Goal: Information Seeking & Learning: Compare options

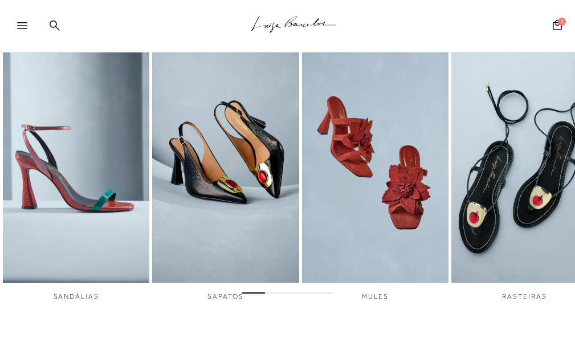
scroll to position [342, 0]
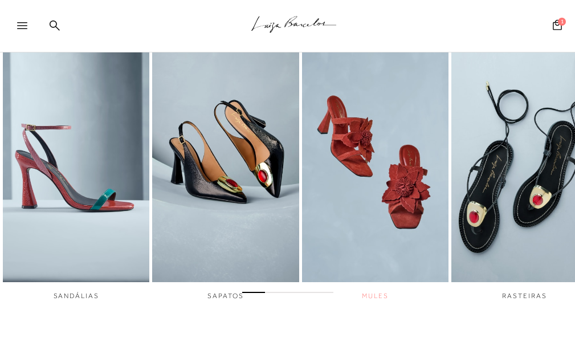
click at [414, 200] on img "3 / 6" at bounding box center [375, 144] width 146 height 275
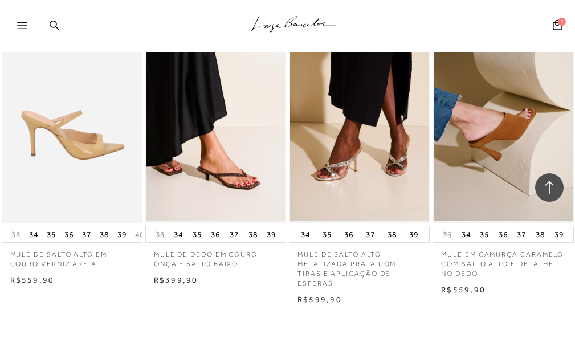
scroll to position [1709, 0]
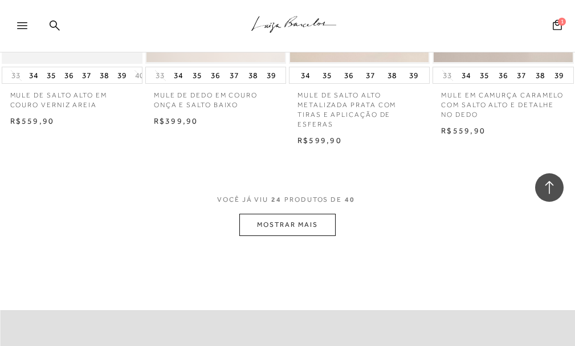
click at [306, 222] on button "MOSTRAR MAIS" at bounding box center [287, 225] width 96 height 22
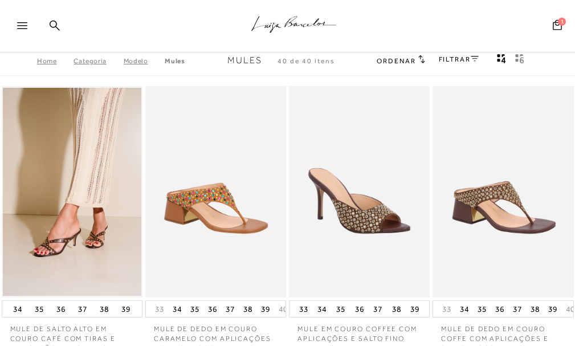
scroll to position [0, 0]
click at [19, 22] on icon at bounding box center [22, 25] width 10 height 7
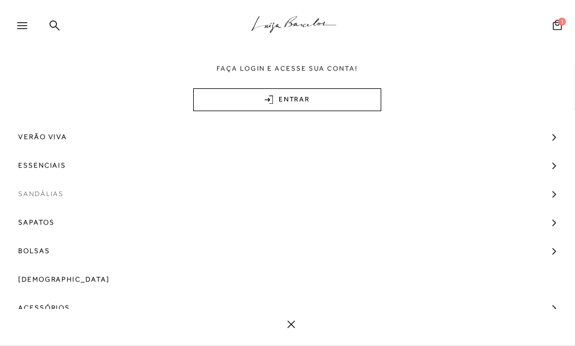
click at [40, 193] on span "Sandálias" at bounding box center [41, 193] width 46 height 28
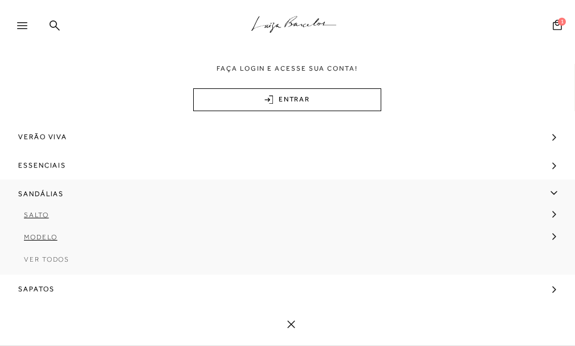
click at [59, 257] on span "Ver Todos" at bounding box center [47, 259] width 46 height 8
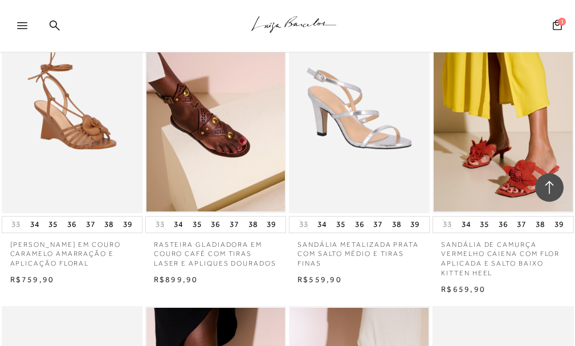
scroll to position [684, 0]
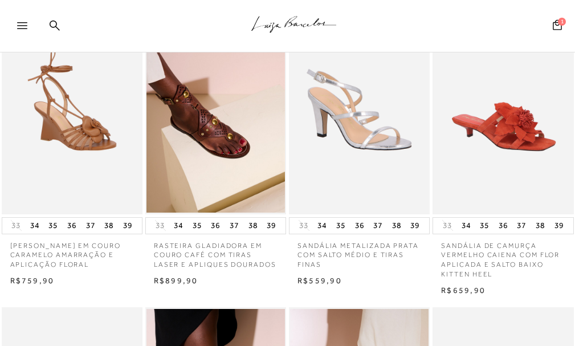
click at [510, 133] on img at bounding box center [504, 108] width 140 height 211
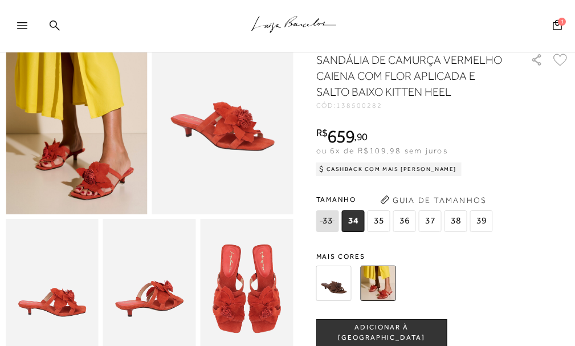
scroll to position [171, 0]
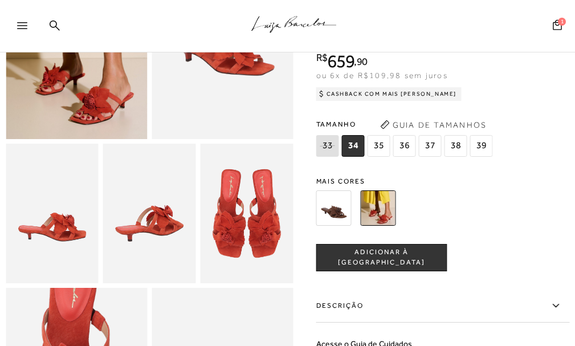
click at [335, 224] on img at bounding box center [333, 207] width 35 height 35
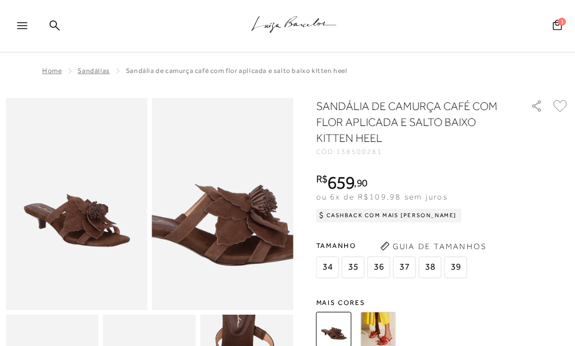
click at [236, 230] on img at bounding box center [208, 180] width 283 height 424
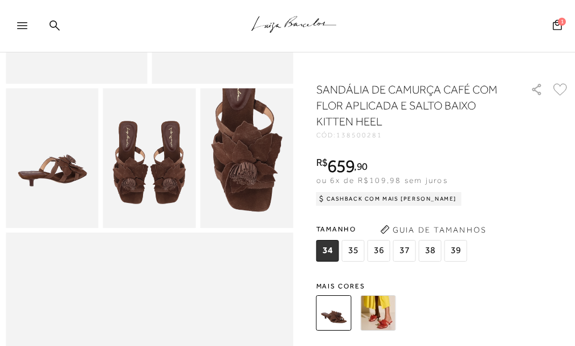
scroll to position [57, 0]
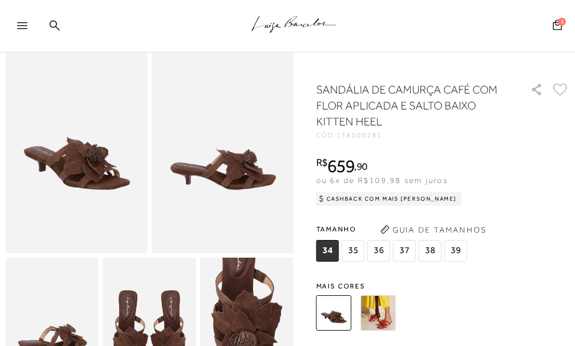
click at [377, 320] on img at bounding box center [378, 312] width 35 height 35
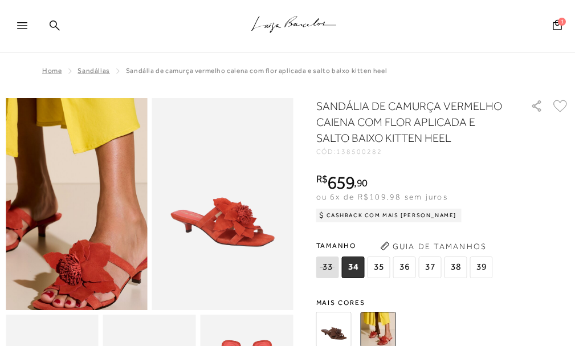
click at [105, 277] on img at bounding box center [44, 133] width 283 height 424
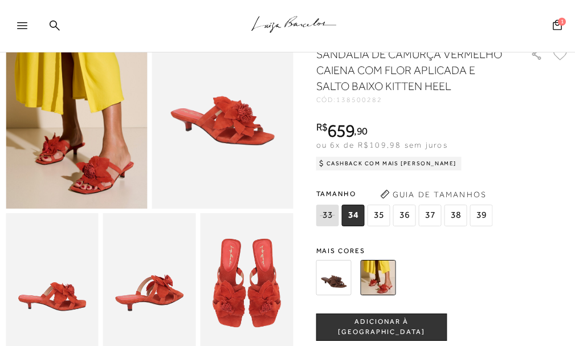
scroll to position [114, 0]
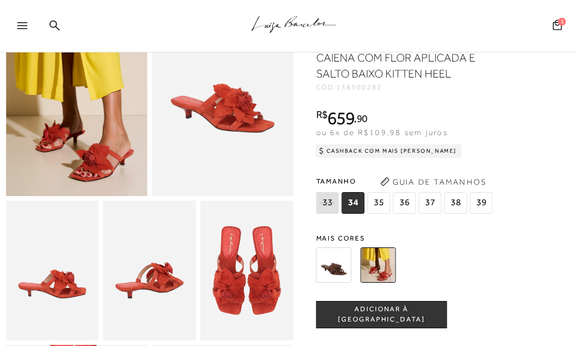
click at [406, 214] on span "36" at bounding box center [404, 203] width 23 height 22
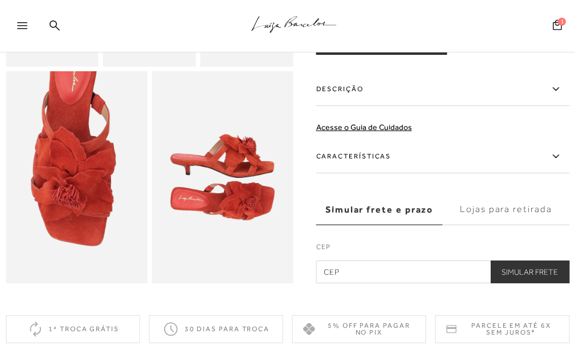
scroll to position [456, 0]
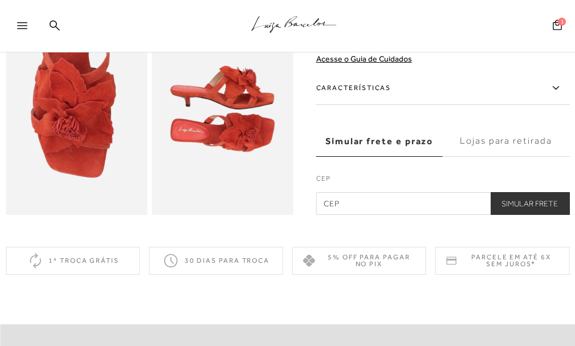
click at [374, 95] on label "Características" at bounding box center [443, 88] width 254 height 33
click at [0, 0] on input "Características" at bounding box center [0, 0] width 0 height 0
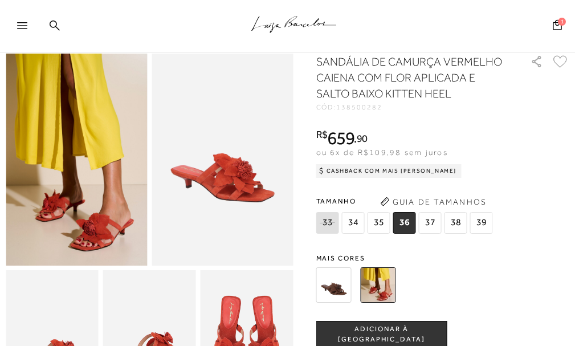
scroll to position [0, 0]
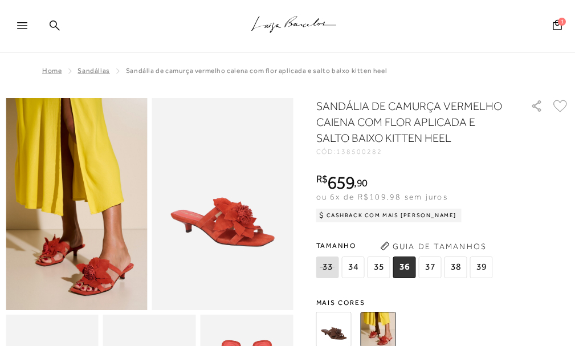
click at [21, 23] on icon at bounding box center [22, 25] width 10 height 7
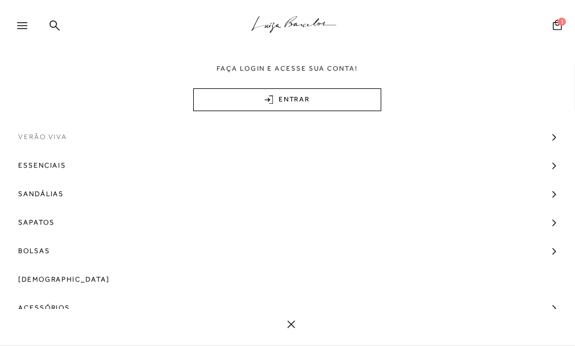
click at [44, 135] on span "Verão Viva" at bounding box center [42, 136] width 49 height 28
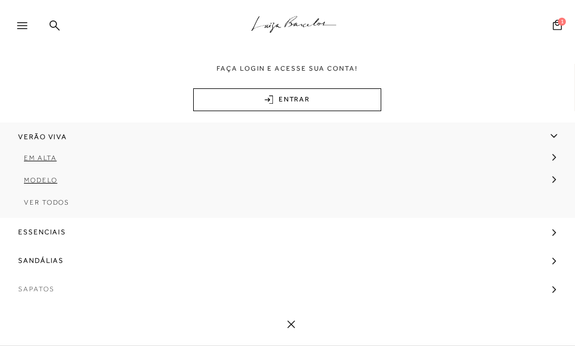
click at [43, 290] on span "Sapatos" at bounding box center [36, 289] width 36 height 28
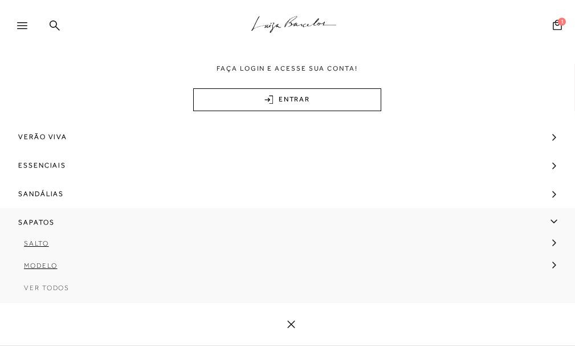
click at [43, 287] on span "Ver Todos" at bounding box center [47, 288] width 46 height 8
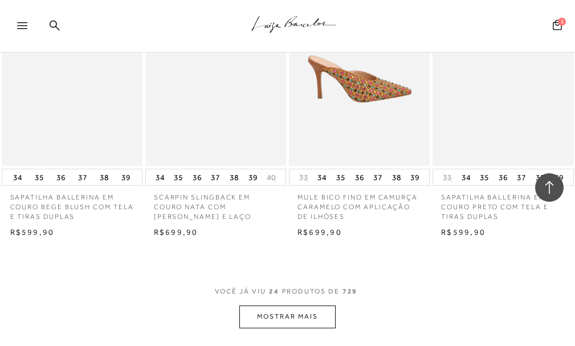
scroll to position [1652, 0]
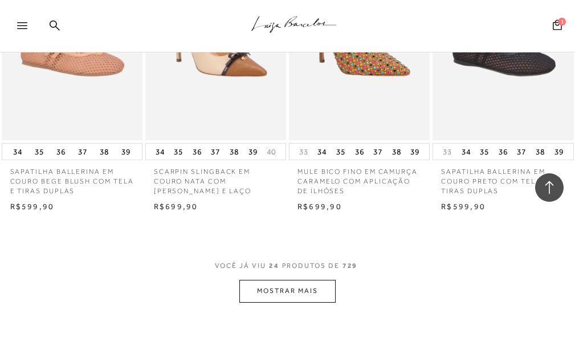
click at [299, 280] on button "MOSTRAR MAIS" at bounding box center [287, 291] width 96 height 22
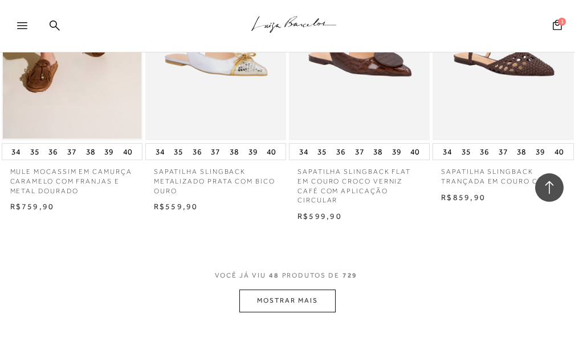
scroll to position [3475, 0]
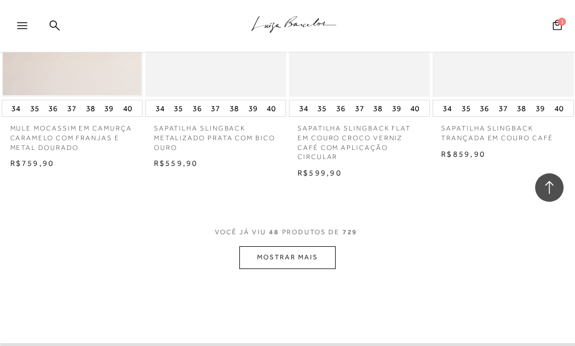
click at [277, 246] on button "MOSTRAR MAIS" at bounding box center [287, 257] width 96 height 22
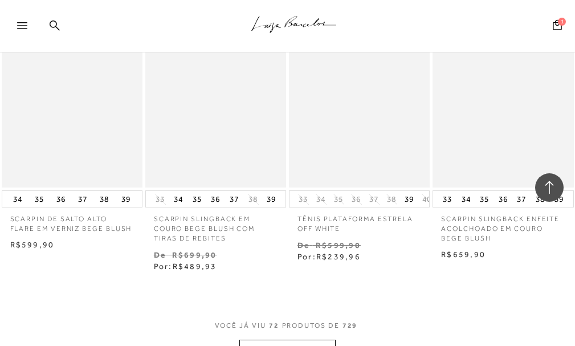
scroll to position [5298, 0]
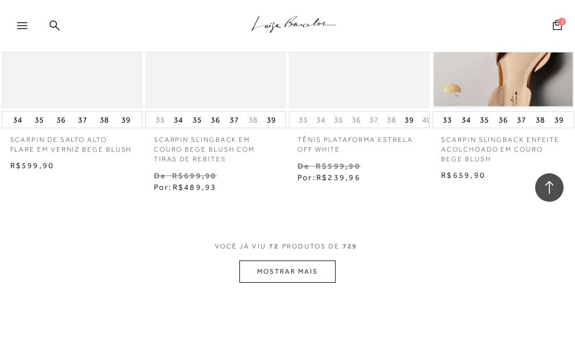
click at [300, 260] on button "MOSTRAR MAIS" at bounding box center [287, 271] width 96 height 22
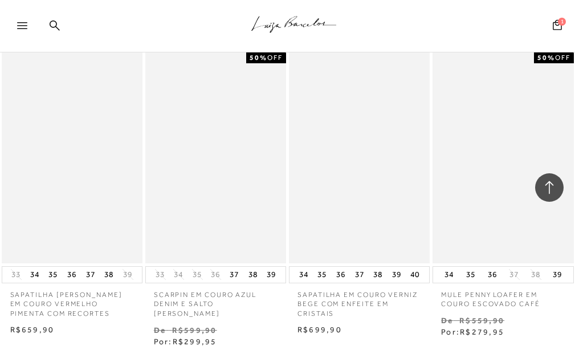
scroll to position [7064, 0]
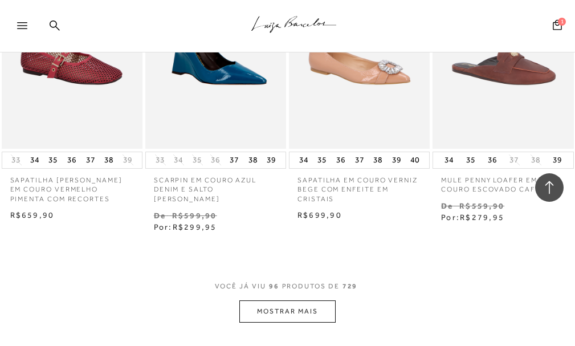
click at [297, 300] on button "MOSTRAR MAIS" at bounding box center [287, 311] width 96 height 22
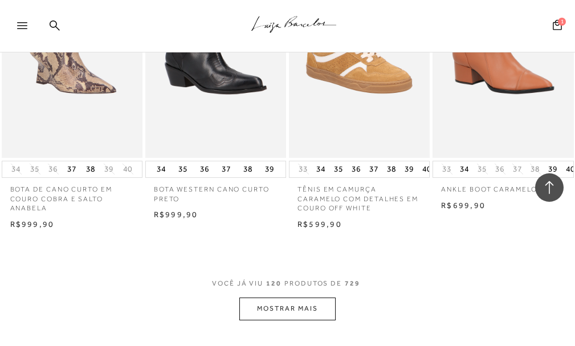
scroll to position [8944, 0]
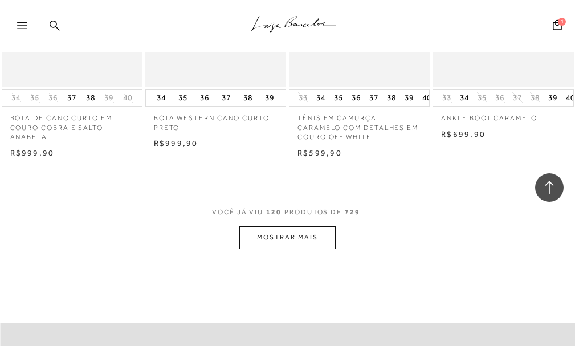
click at [292, 226] on button "MOSTRAR MAIS" at bounding box center [287, 237] width 96 height 22
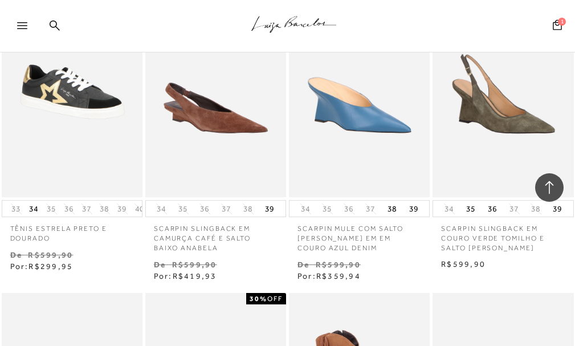
scroll to position [9742, 0]
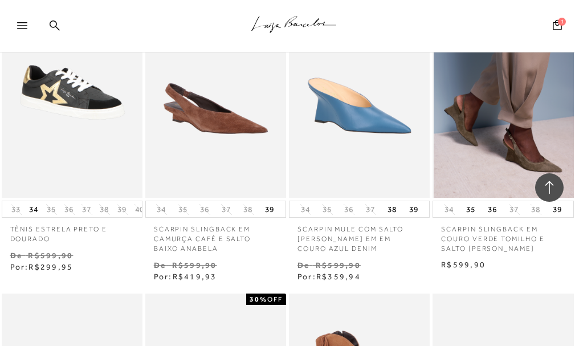
click at [517, 106] on img at bounding box center [504, 92] width 140 height 211
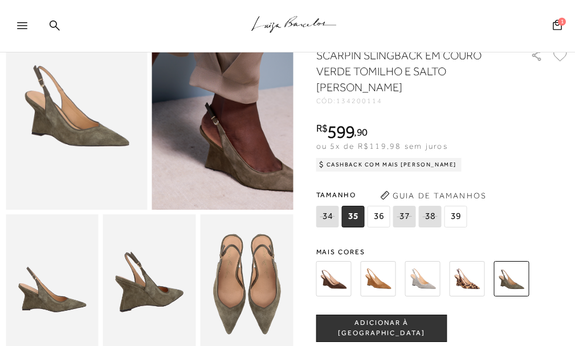
scroll to position [171, 0]
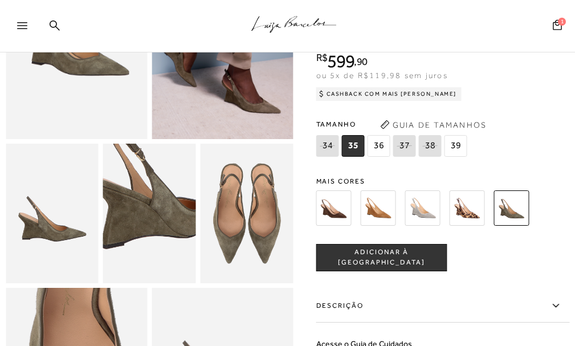
click at [136, 238] on img at bounding box center [161, 194] width 186 height 278
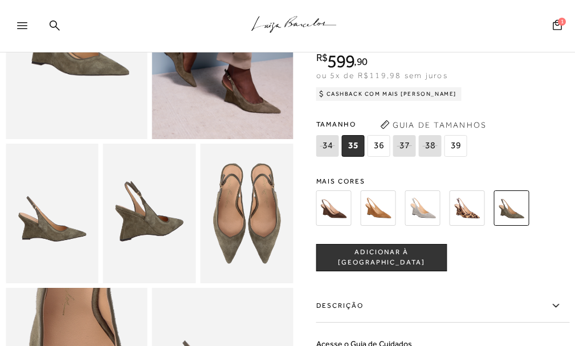
click at [342, 223] on img at bounding box center [333, 207] width 35 height 35
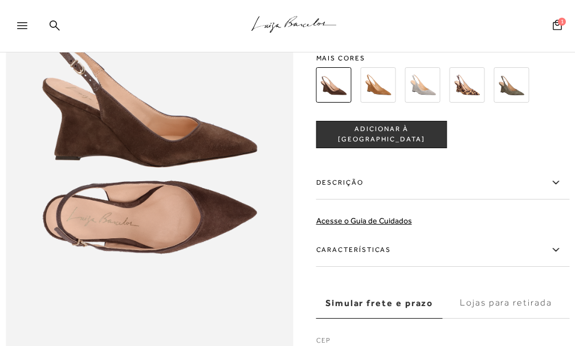
scroll to position [513, 0]
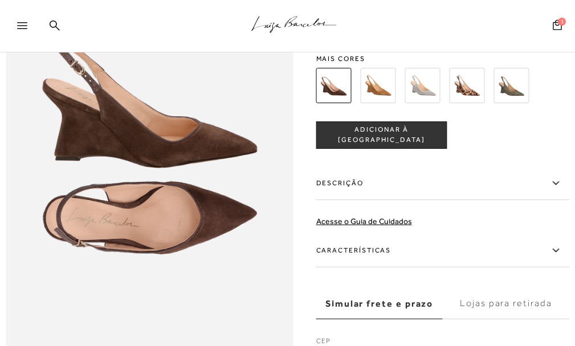
click at [349, 194] on label "Descrição" at bounding box center [443, 182] width 254 height 33
click at [0, 0] on input "Descrição" at bounding box center [0, 0] width 0 height 0
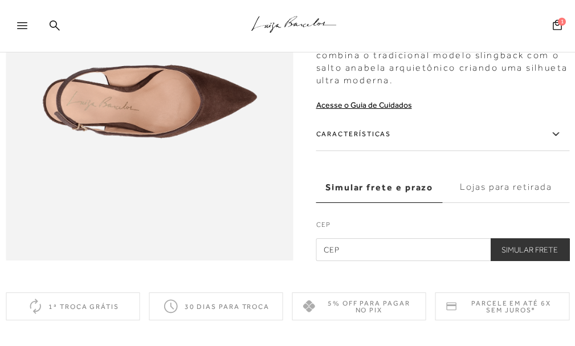
scroll to position [627, 0]
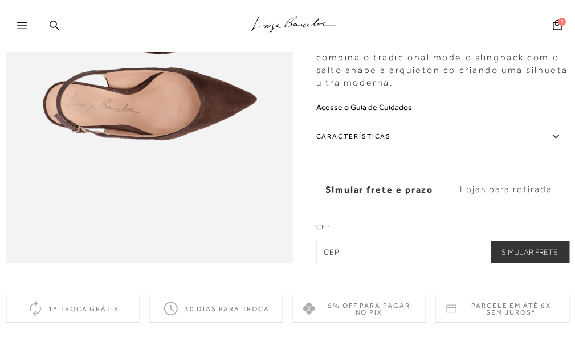
click at [561, 143] on icon at bounding box center [556, 136] width 14 height 14
click at [0, 0] on input "Características" at bounding box center [0, 0] width 0 height 0
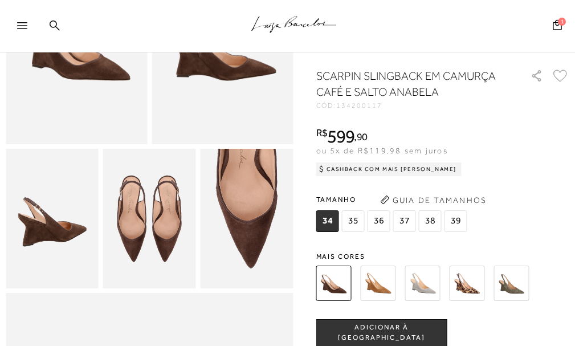
scroll to position [114, 0]
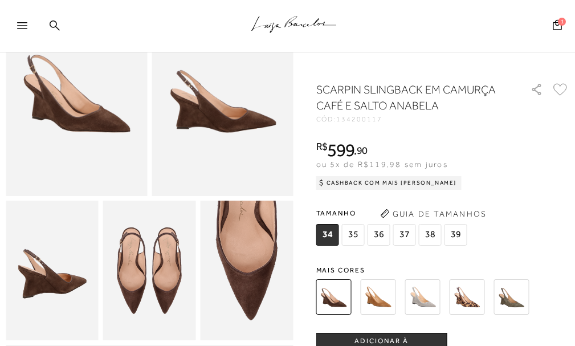
click at [419, 297] on img at bounding box center [422, 296] width 35 height 35
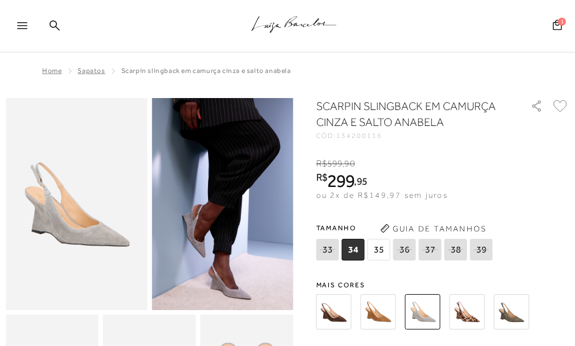
click at [460, 318] on img at bounding box center [466, 311] width 35 height 35
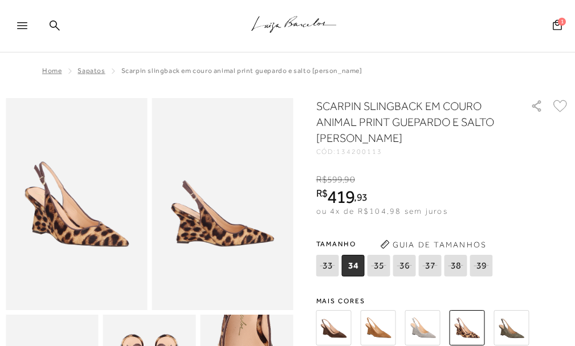
click at [374, 329] on img at bounding box center [378, 327] width 35 height 35
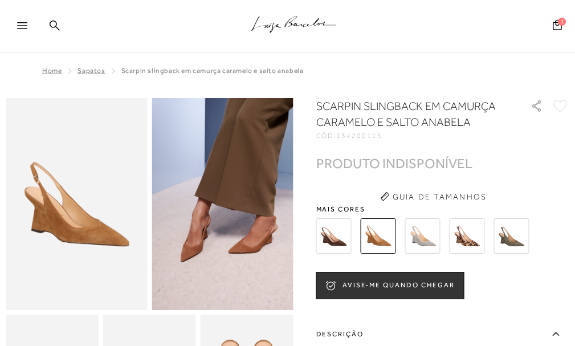
click at [423, 242] on img at bounding box center [422, 235] width 35 height 35
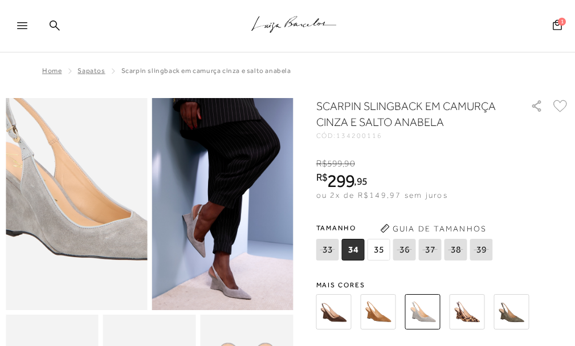
click at [64, 234] on img at bounding box center [85, 177] width 283 height 424
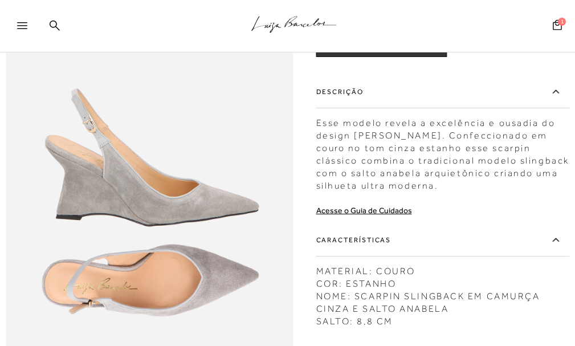
scroll to position [456, 0]
